Goal: Obtain resource: Obtain resource

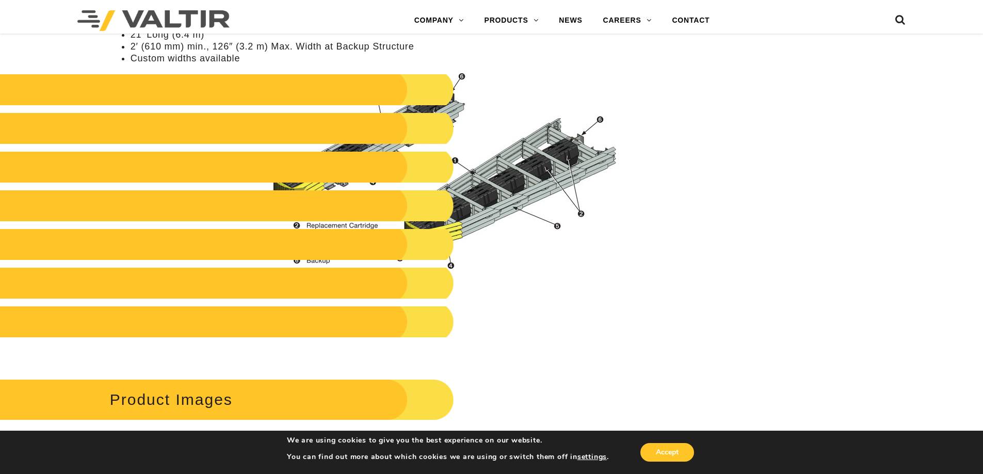
scroll to position [1050, 0]
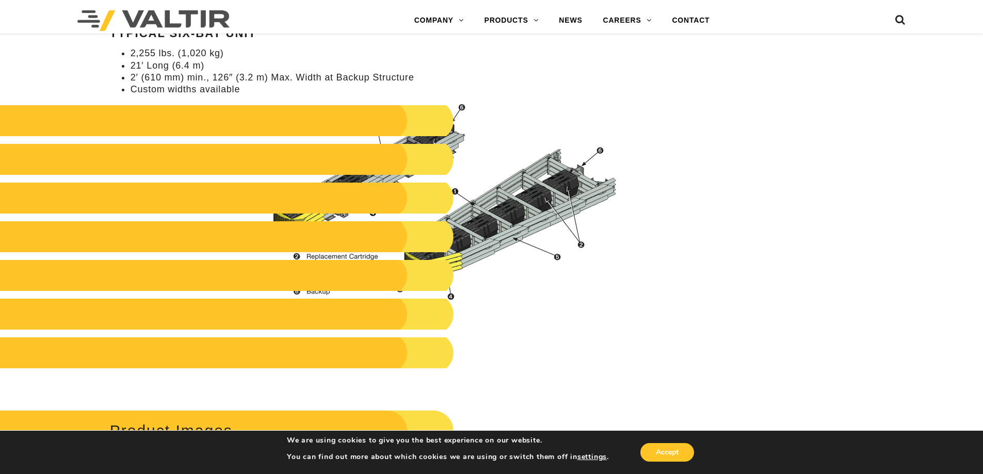
click at [220, 86] on li "Custom widths available" at bounding box center [379, 90] width 497 height 12
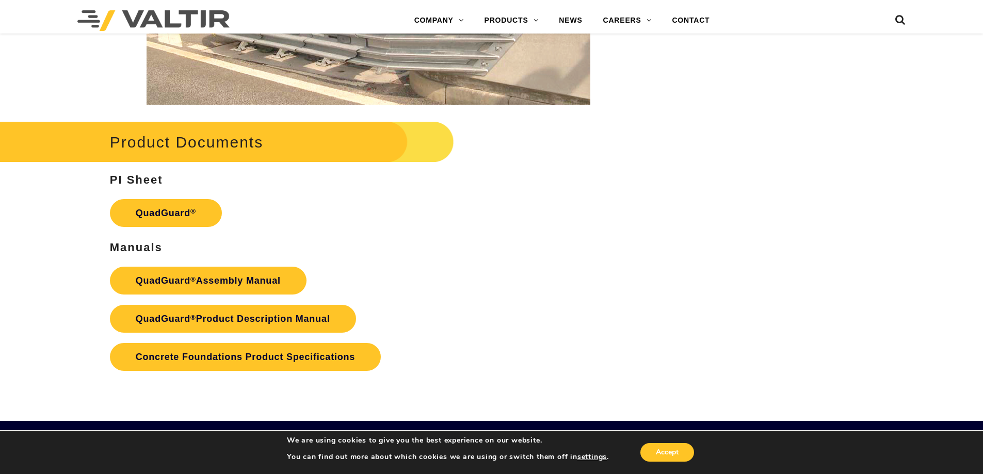
scroll to position [2025, 0]
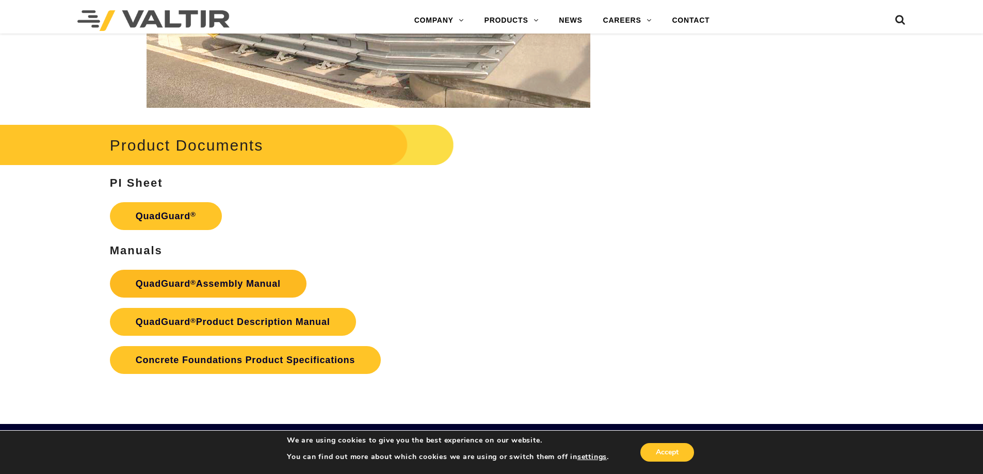
click at [225, 284] on link "QuadGuard ® Assembly Manual" at bounding box center [208, 284] width 197 height 28
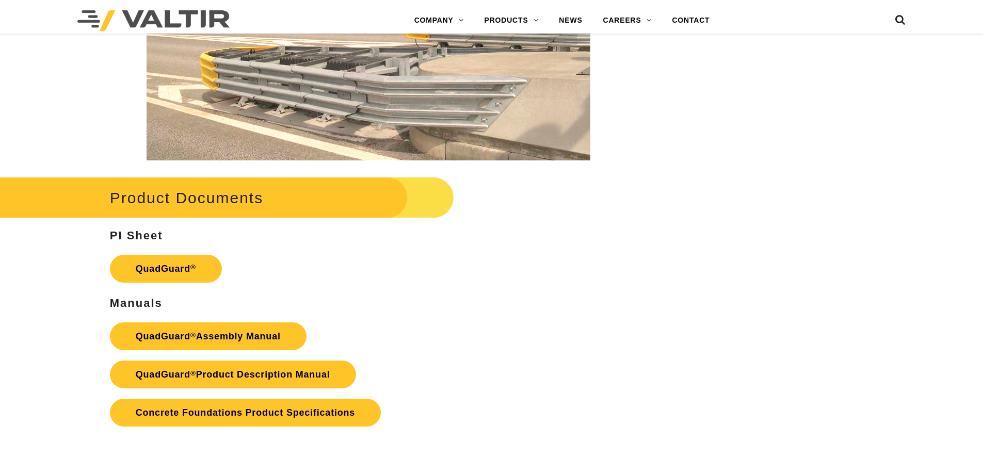
scroll to position [2025, 0]
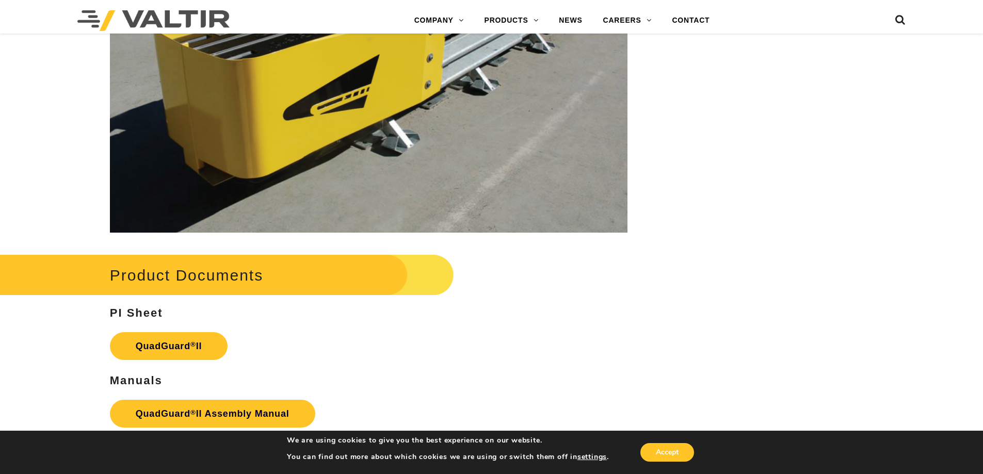
scroll to position [1941, 0]
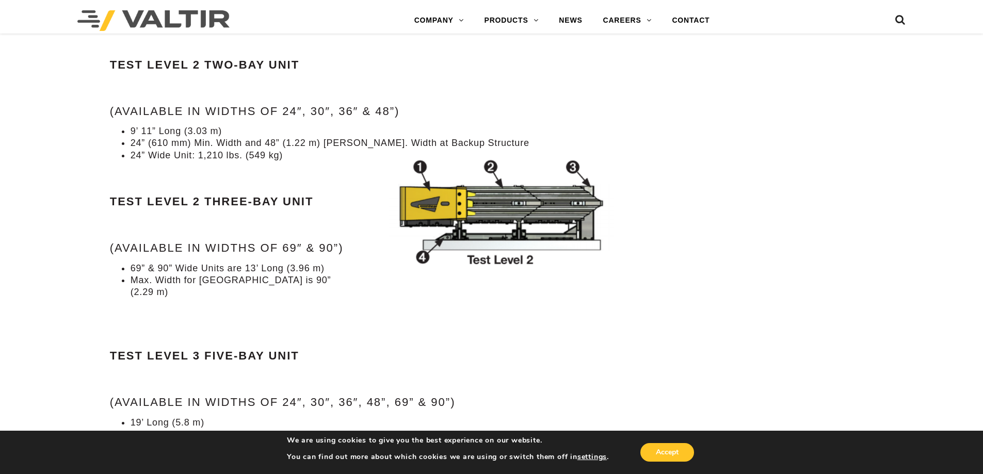
drag, startPoint x: 987, startPoint y: 92, endPoint x: 994, endPoint y: 256, distance: 164.2
click at [982, 256] on html "Menu COMPANY ABOUT VALTIR OUR HISTORY RENTALS INTERNATIONAL PRODUCTS BARRICADES…" at bounding box center [491, 264] width 983 height 2687
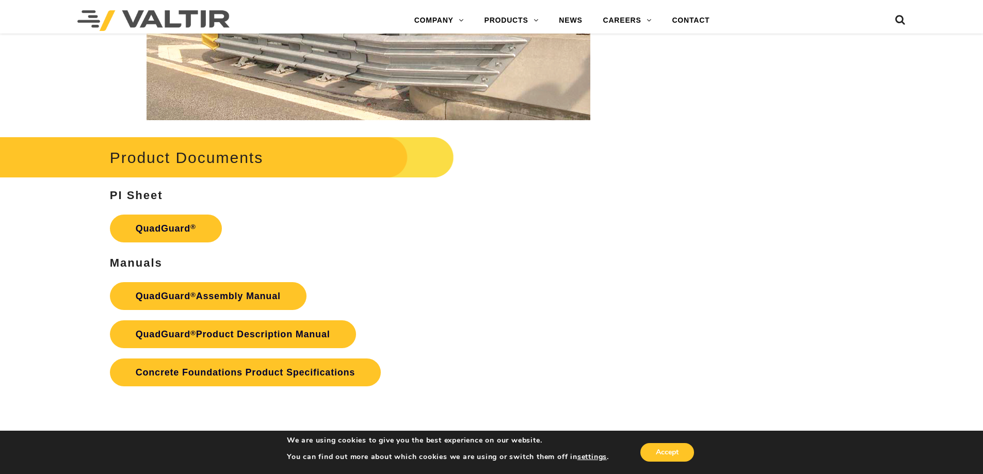
scroll to position [2009, 0]
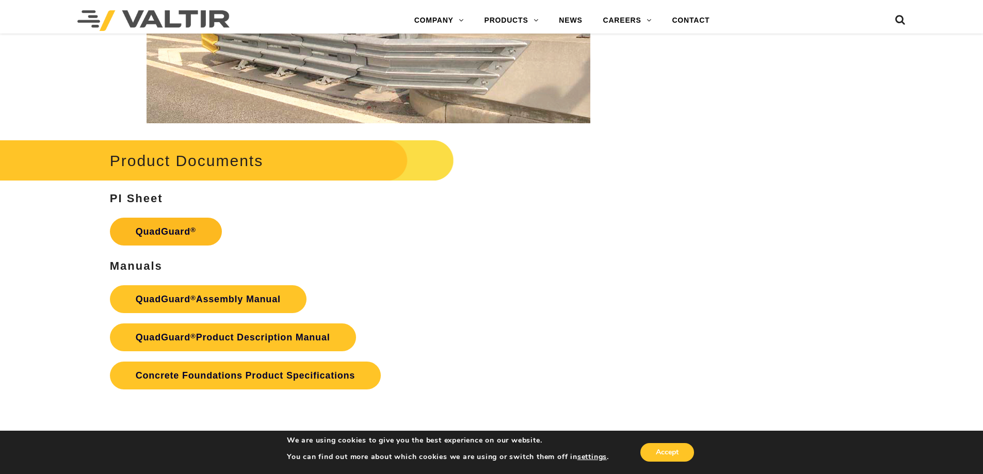
click at [179, 233] on link "QuadGuard ®" at bounding box center [166, 232] width 112 height 28
